Goal: Information Seeking & Learning: Compare options

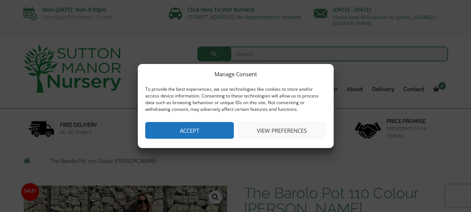
click at [212, 128] on button "Accept" at bounding box center [189, 130] width 89 height 17
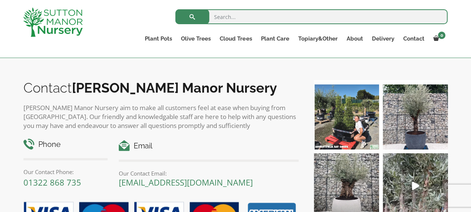
scroll to position [670, 0]
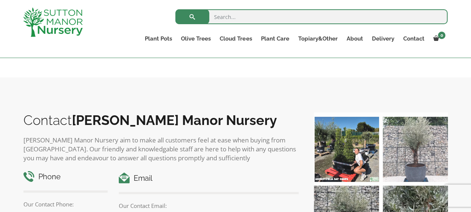
scroll to position [745, 0]
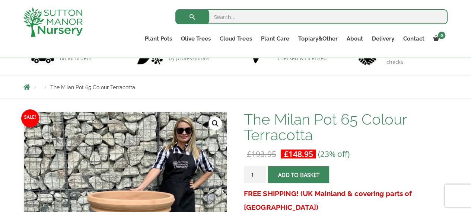
scroll to position [149, 0]
